Goal: Check status: Check status

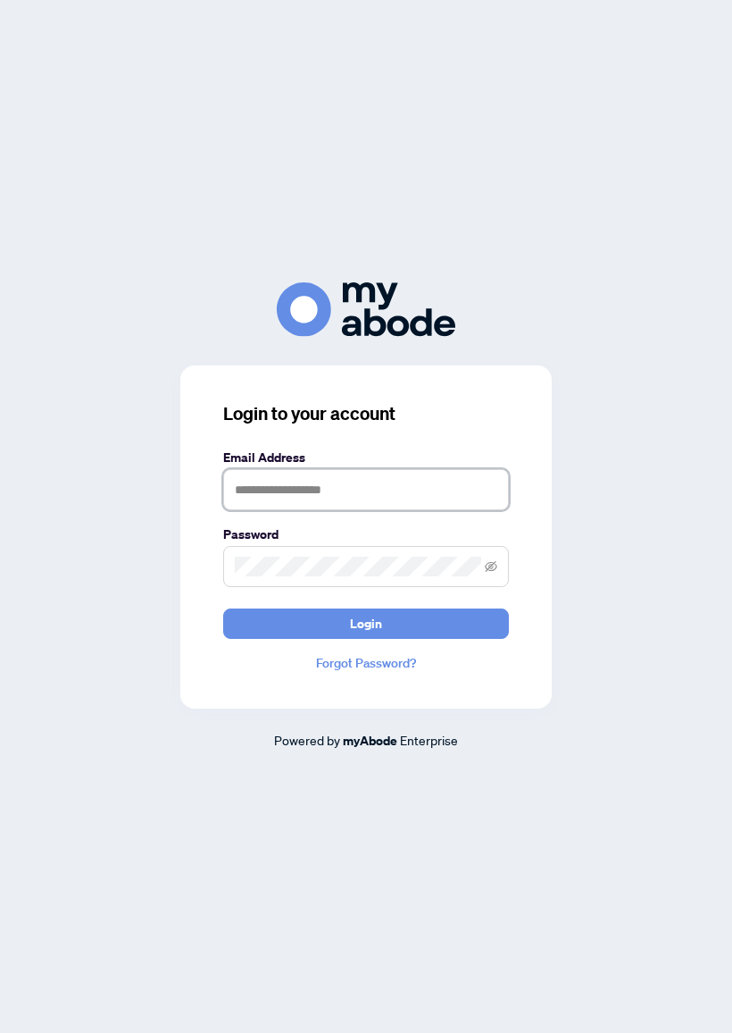
click at [329, 488] on input "text" at bounding box center [366, 489] width 286 height 41
type input "**********"
click at [556, 598] on div "**********" at bounding box center [366, 516] width 704 height 468
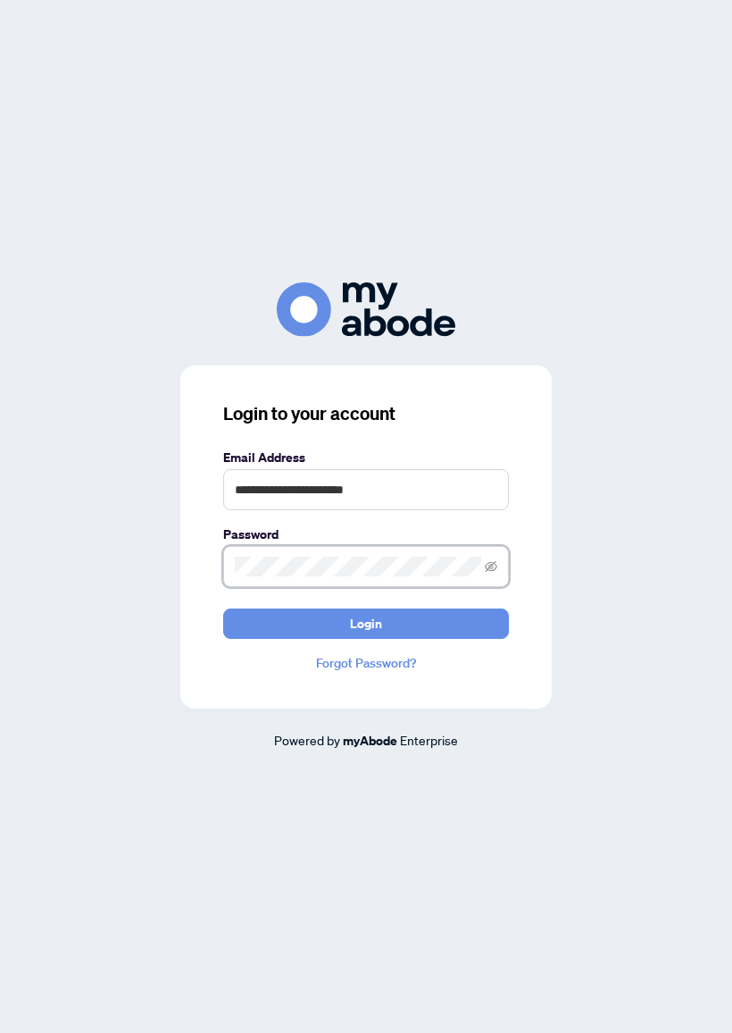
click at [486, 566] on icon "eye-invisible" at bounding box center [491, 566] width 13 height 11
click at [377, 631] on span "Login" at bounding box center [366, 623] width 32 height 29
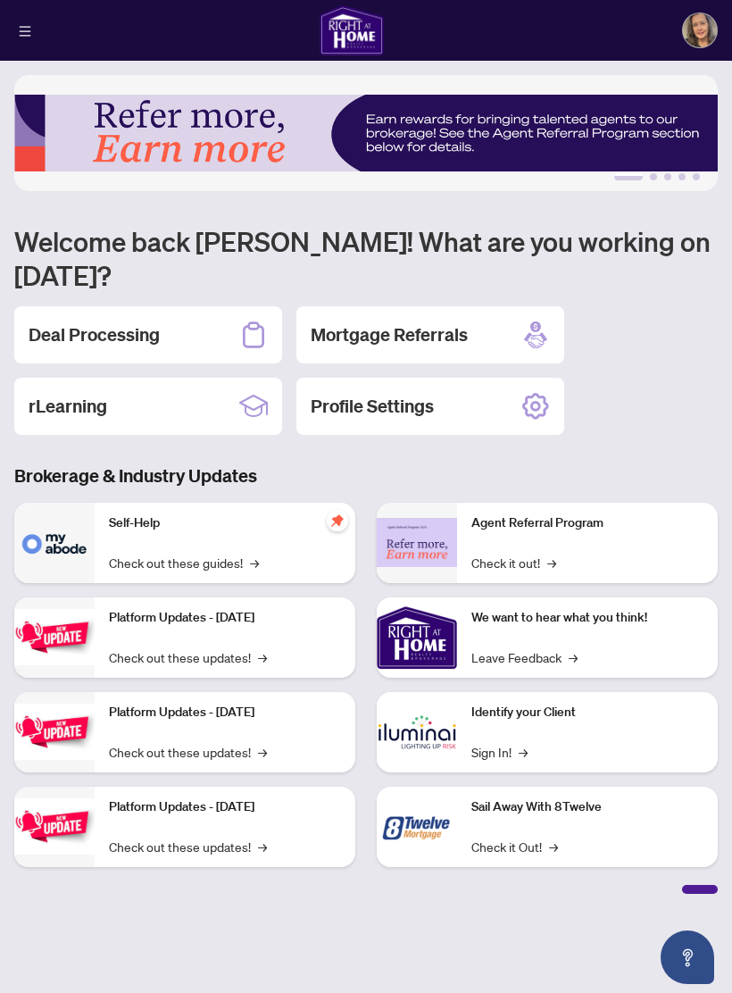
click at [141, 322] on h2 "Deal Processing" at bounding box center [94, 334] width 131 height 25
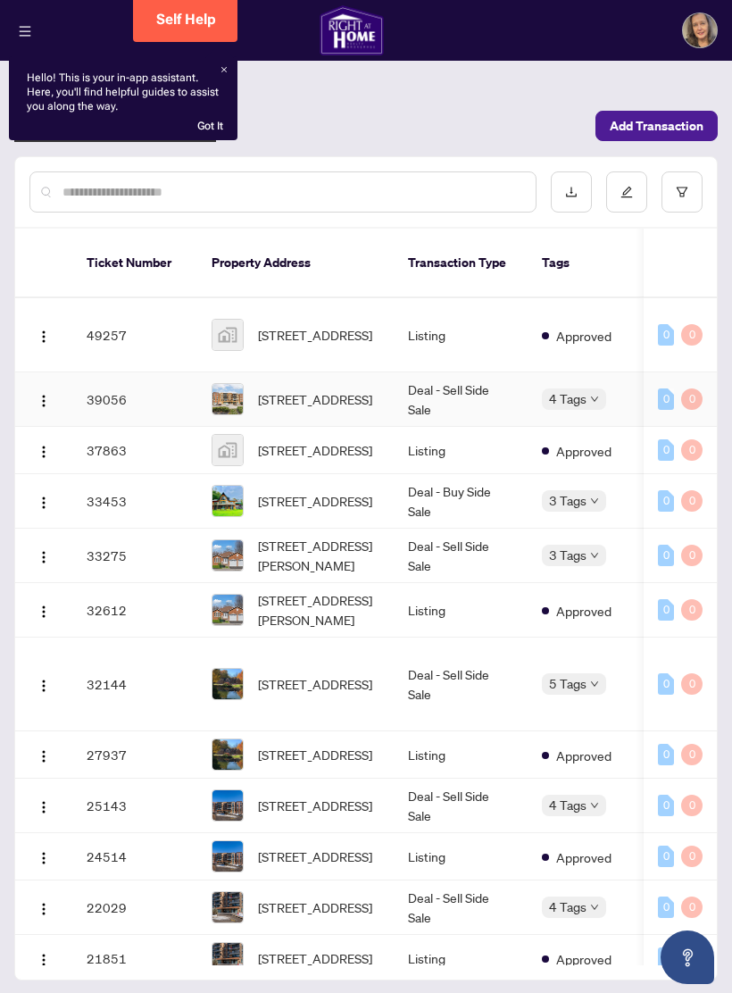
click at [339, 389] on span "[STREET_ADDRESS]" at bounding box center [315, 399] width 114 height 20
click at [37, 390] on button "button" at bounding box center [43, 399] width 29 height 29
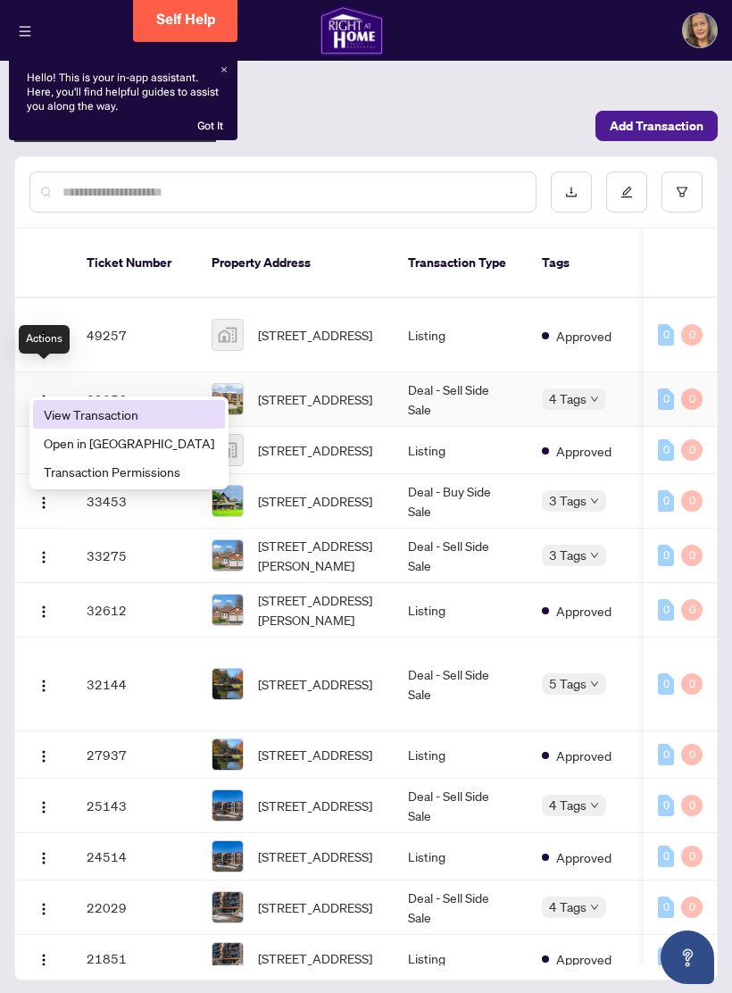
click at [122, 408] on span "View Transaction" at bounding box center [129, 415] width 171 height 20
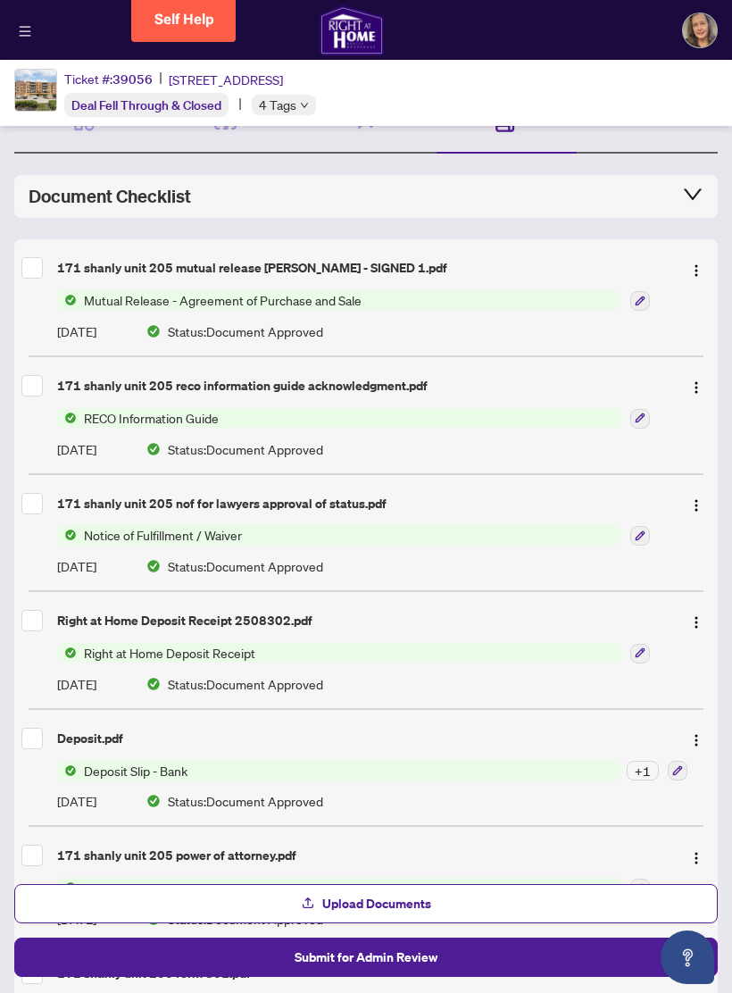
scroll to position [93, 0]
click at [102, 119] on div "Ticket #: 39056 [STREET_ADDRESS] Deal Fell Through & Closed 4 Tags" at bounding box center [366, 93] width 732 height 66
click at [33, 32] on button "button" at bounding box center [24, 30] width 21 height 21
